Goal: Navigation & Orientation: Find specific page/section

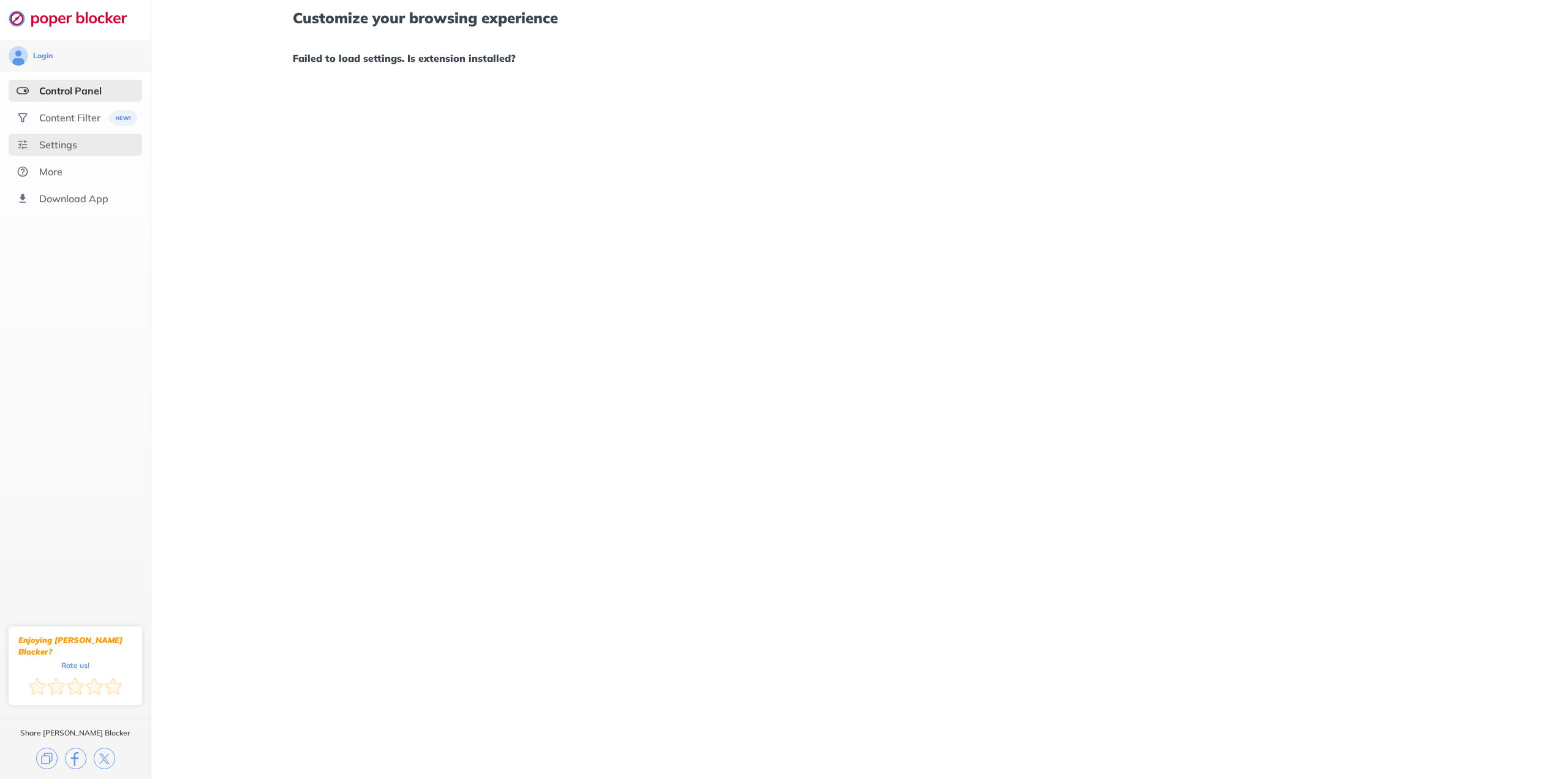
click at [76, 141] on div "Settings" at bounding box center [58, 144] width 38 height 12
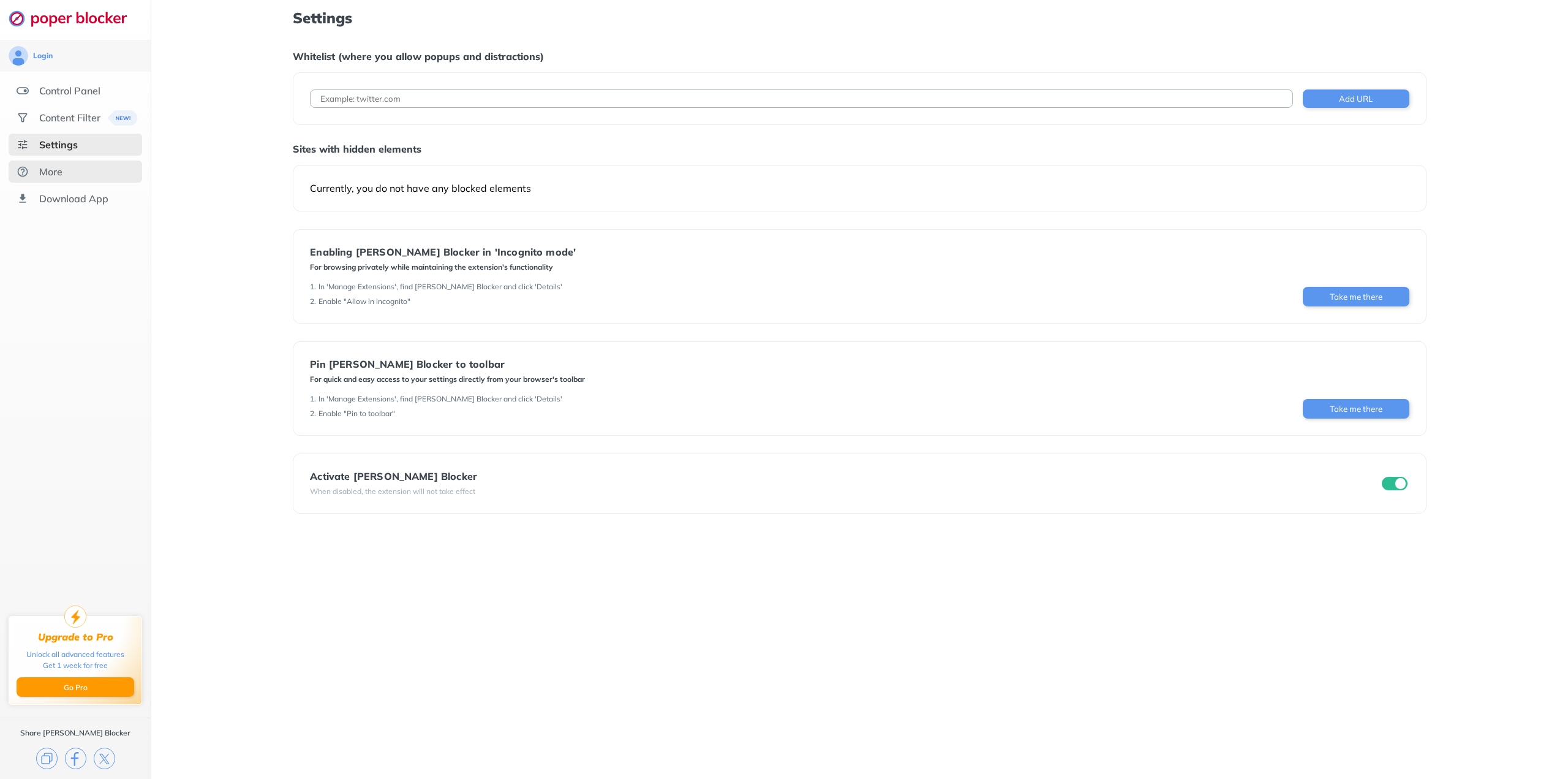
click at [56, 170] on div "More" at bounding box center [51, 171] width 23 height 12
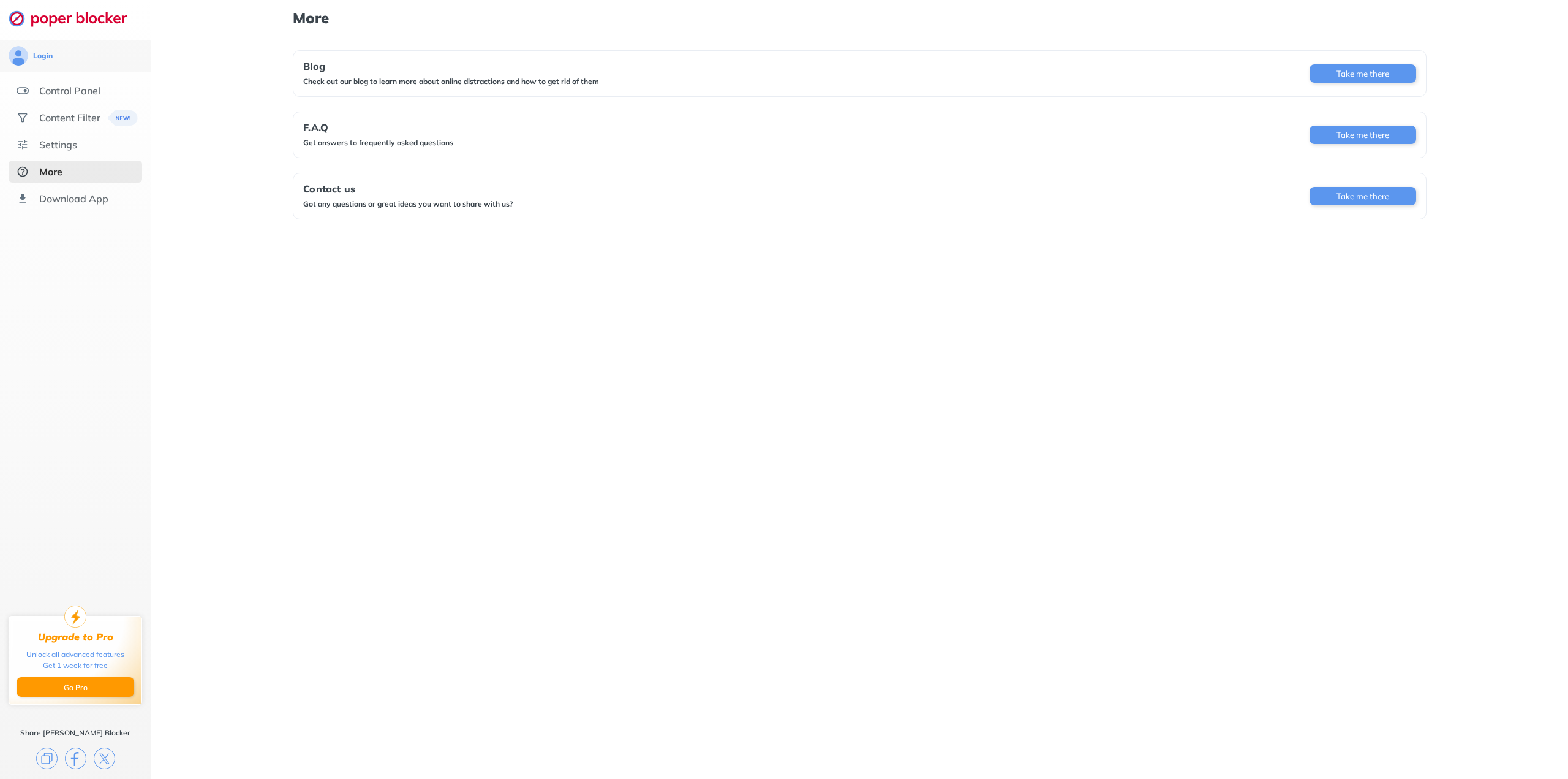
click at [64, 187] on ul "Control Panel Content Filter Settings More Download App" at bounding box center [75, 144] width 151 height 130
click at [60, 95] on div "Control Panel" at bounding box center [70, 90] width 61 height 12
